Goal: Information Seeking & Learning: Learn about a topic

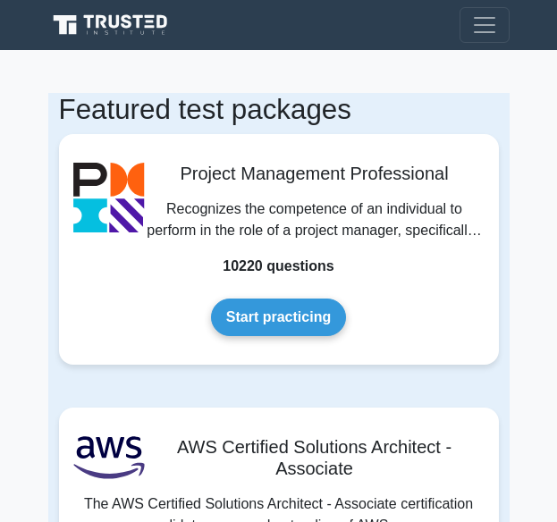
click at [289, 300] on link "Start practicing" at bounding box center [278, 317] width 135 height 38
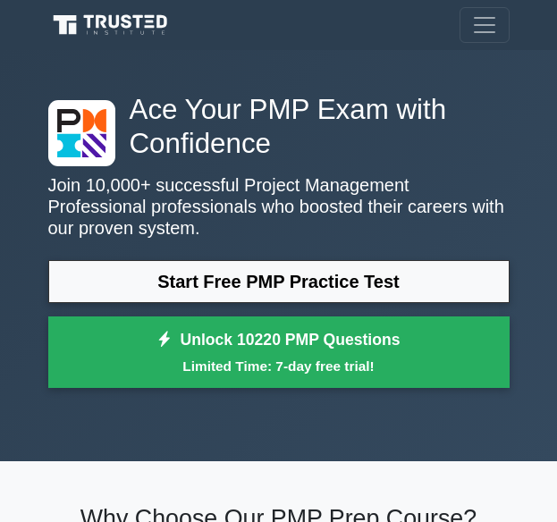
click at [259, 281] on link "Start Free PMP Practice Test" at bounding box center [278, 281] width 461 height 43
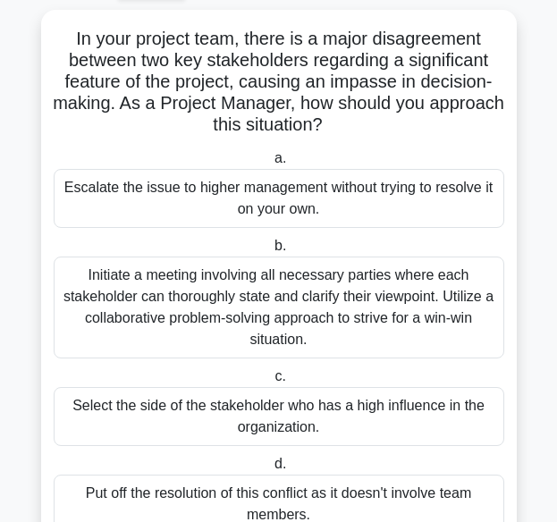
scroll to position [92, 0]
